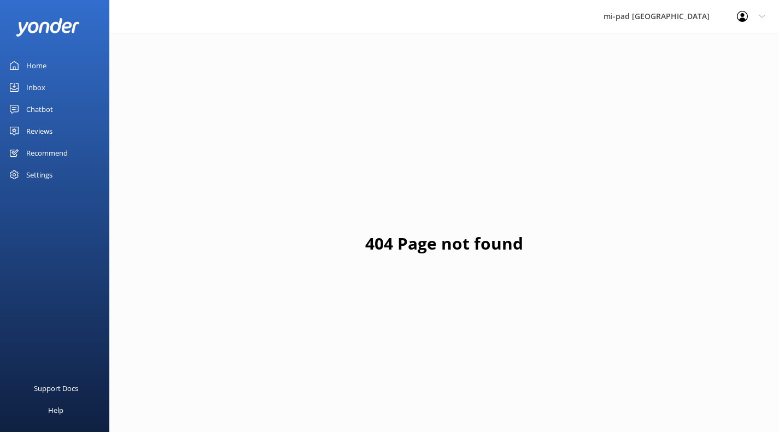
click at [43, 65] on div "Home" at bounding box center [36, 66] width 20 height 22
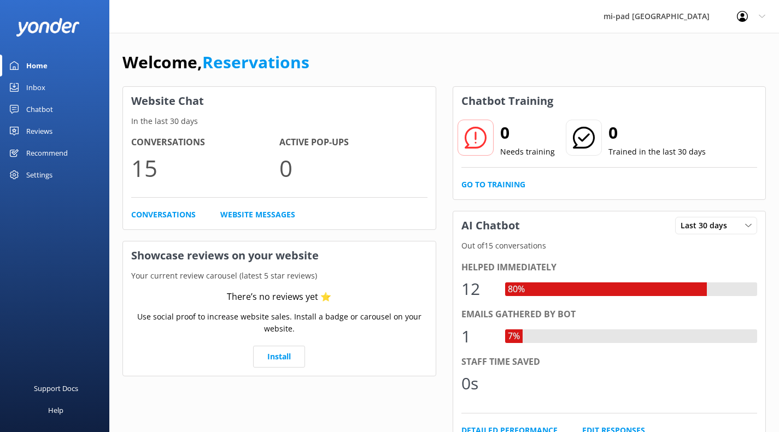
click at [33, 110] on div "Chatbot" at bounding box center [39, 109] width 27 height 22
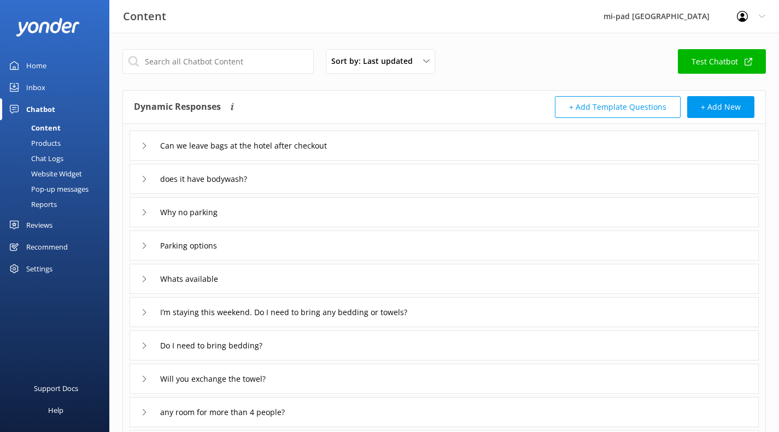
click at [39, 156] on div "Chat Logs" at bounding box center [35, 158] width 57 height 15
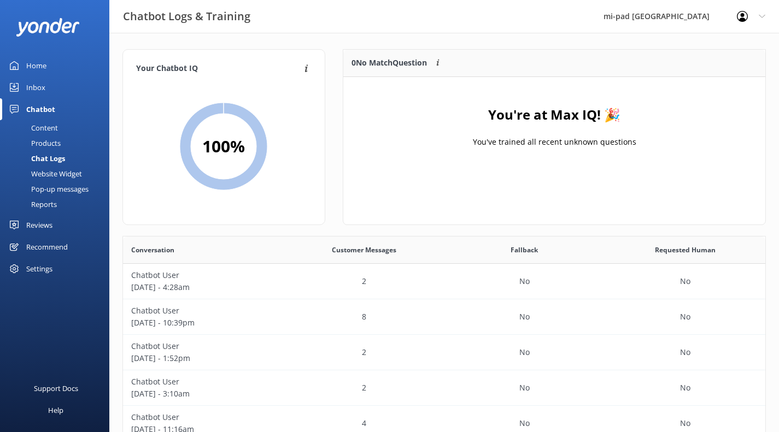
scroll to position [9, 9]
